Goal: Find specific page/section: Find specific page/section

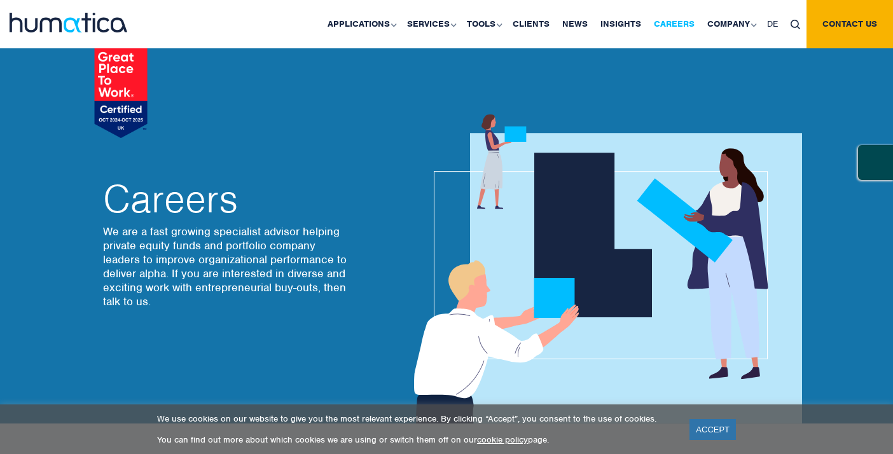
click at [690, 24] on link "Careers" at bounding box center [673, 24] width 53 height 48
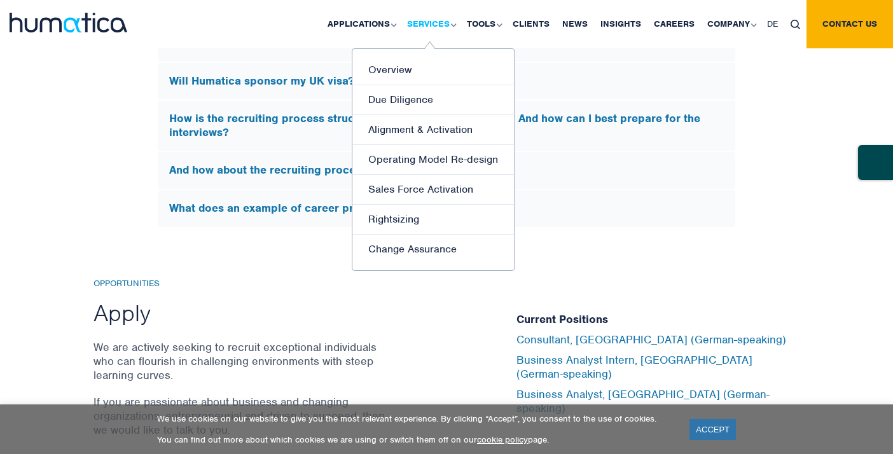
scroll to position [3991, 0]
